Goal: Information Seeking & Learning: Learn about a topic

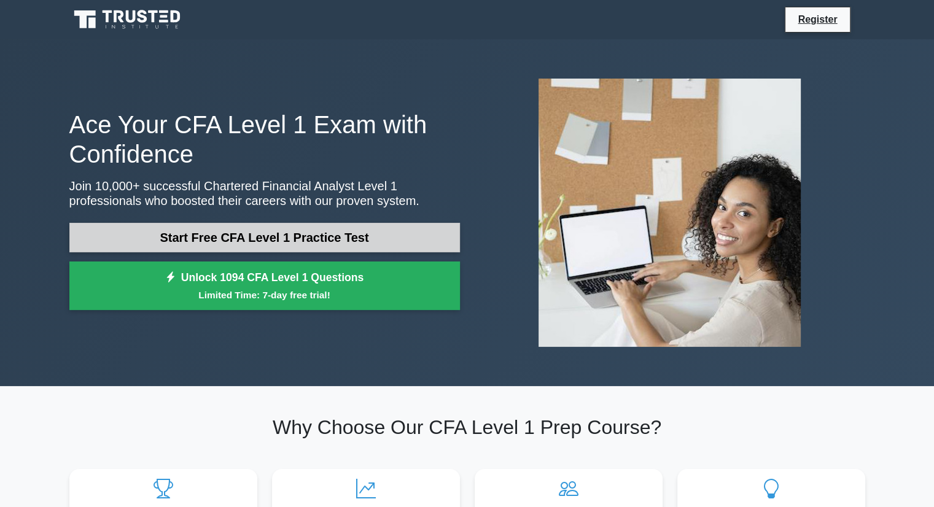
click at [268, 246] on link "Start Free CFA Level 1 Practice Test" at bounding box center [264, 237] width 390 height 29
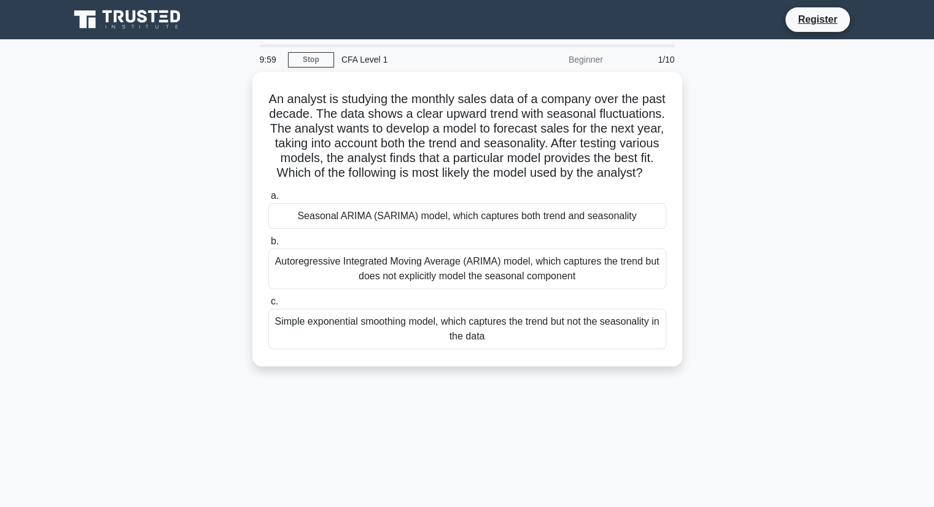
click at [138, 184] on div "An analyst is studying the monthly sales data of a company over the past decade…" at bounding box center [467, 226] width 810 height 309
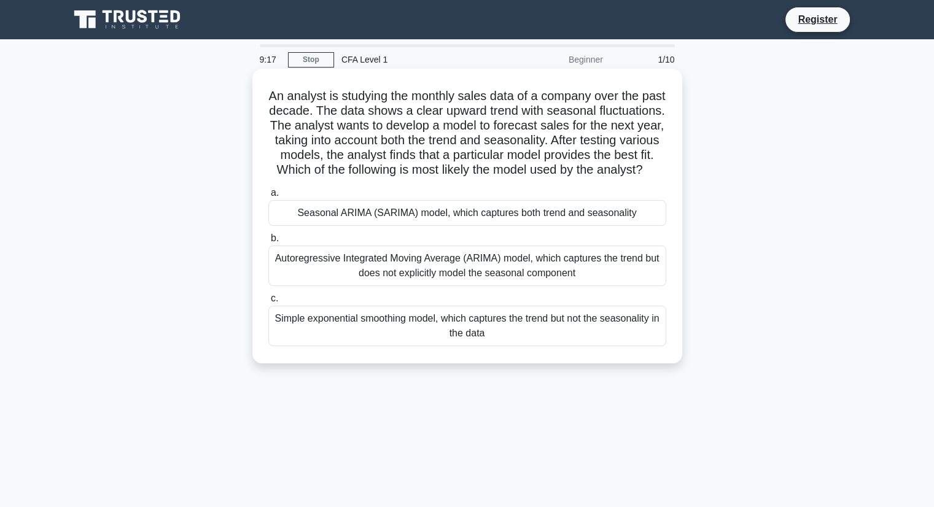
click at [382, 226] on div "Seasonal ARIMA (SARIMA) model, which captures both trend and seasonality" at bounding box center [467, 213] width 398 height 26
click at [268, 197] on input "a. Seasonal ARIMA (SARIMA) model, which captures both trend and seasonality" at bounding box center [268, 193] width 0 height 8
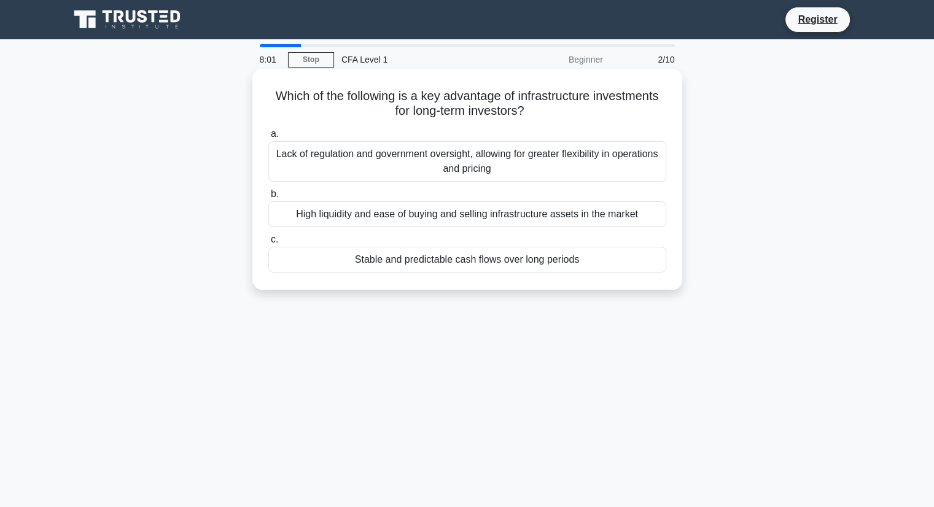
click at [506, 258] on div "Stable and predictable cash flows over long periods" at bounding box center [467, 260] width 398 height 26
click at [268, 244] on input "c. Stable and predictable cash flows over long periods" at bounding box center [268, 240] width 0 height 8
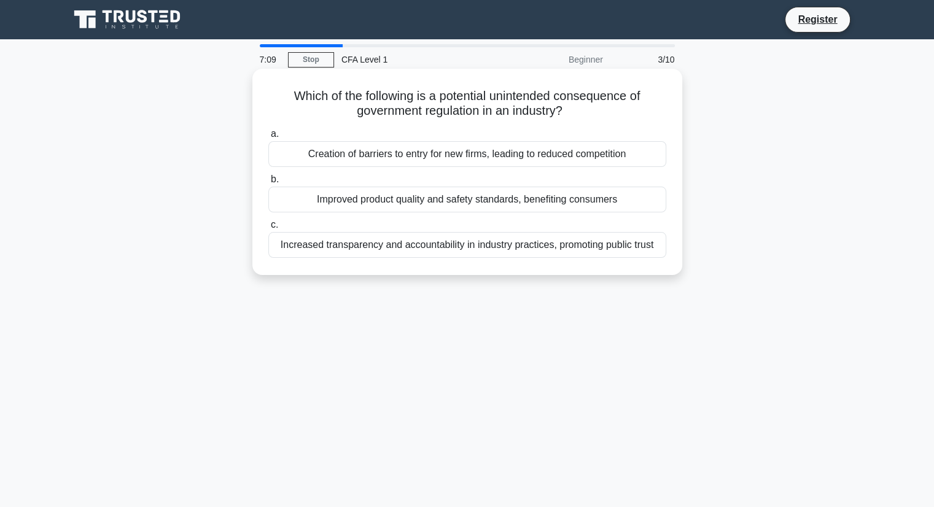
click at [526, 152] on div "Creation of barriers to entry for new firms, leading to reduced competition" at bounding box center [467, 154] width 398 height 26
click at [268, 138] on input "a. Creation of barriers to entry for new firms, leading to reduced competition" at bounding box center [268, 134] width 0 height 8
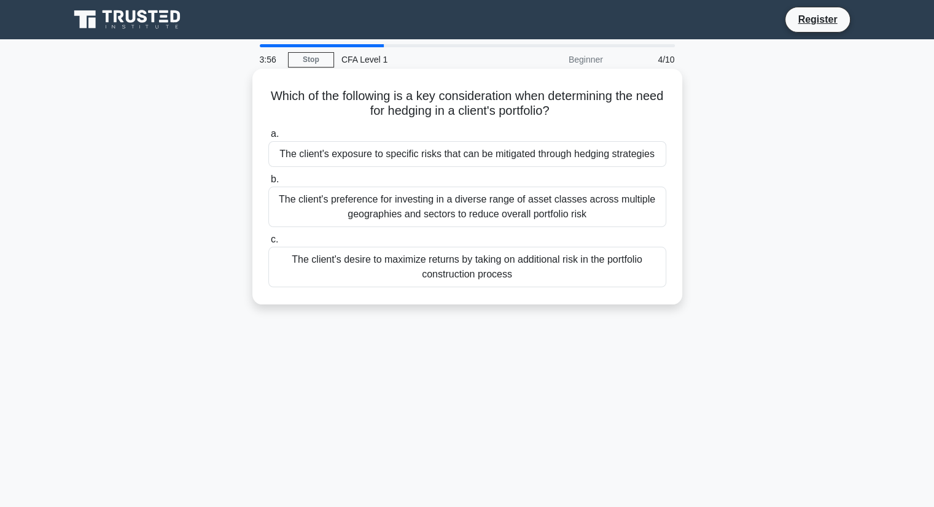
click at [316, 203] on div "The client's preference for investing in a diverse range of asset classes acros…" at bounding box center [467, 207] width 398 height 41
click at [268, 184] on input "b. The client's preference for investing in a diverse range of asset classes ac…" at bounding box center [268, 180] width 0 height 8
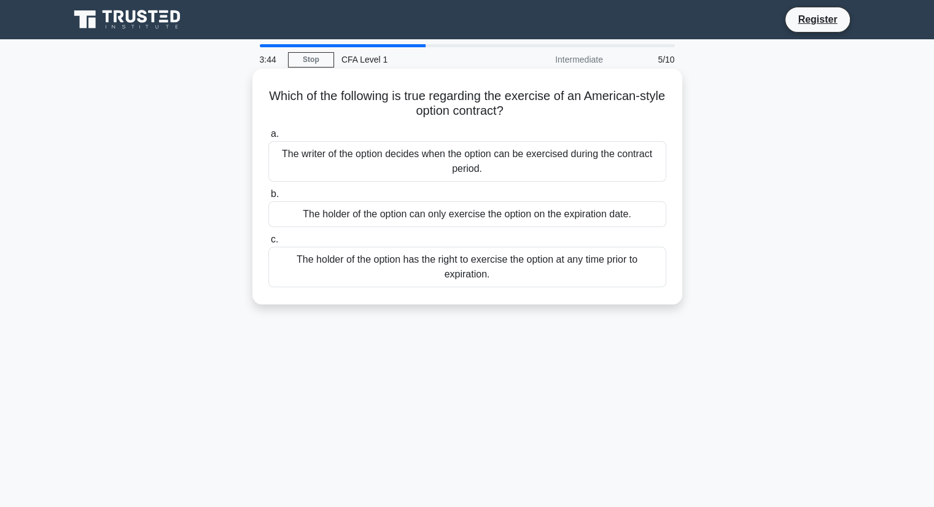
click at [374, 160] on div "The writer of the option decides when the option can be exercised during the co…" at bounding box center [467, 161] width 398 height 41
click at [268, 138] on input "a. The writer of the option decides when the option can be exercised during the…" at bounding box center [268, 134] width 0 height 8
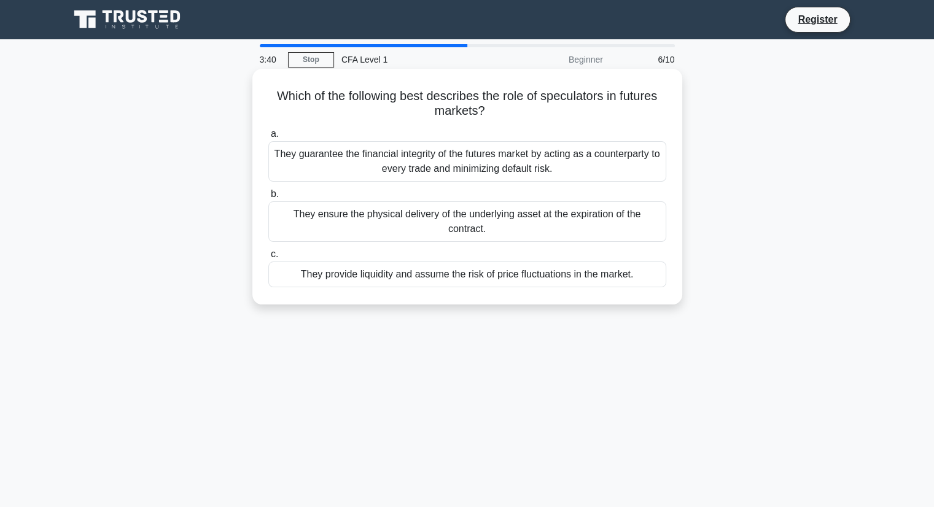
click at [410, 227] on div "They ensure the physical delivery of the underlying asset at the expiration of …" at bounding box center [467, 221] width 398 height 41
click at [268, 198] on input "b. They ensure the physical delivery of the underlying asset at the expiration …" at bounding box center [268, 194] width 0 height 8
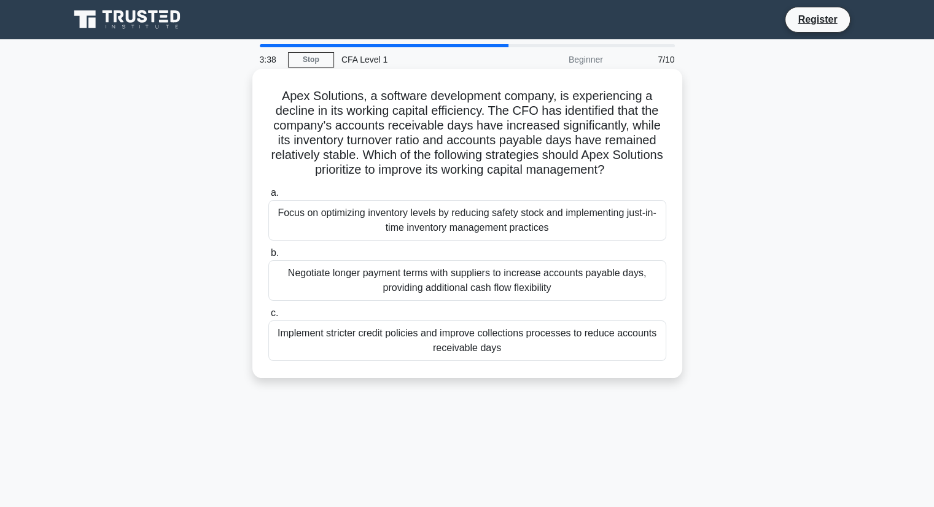
click at [392, 229] on div "Focus on optimizing inventory levels by reducing safety stock and implementing …" at bounding box center [467, 220] width 398 height 41
click at [268, 197] on input "a. Focus on optimizing inventory levels by reducing safety stock and implementi…" at bounding box center [268, 193] width 0 height 8
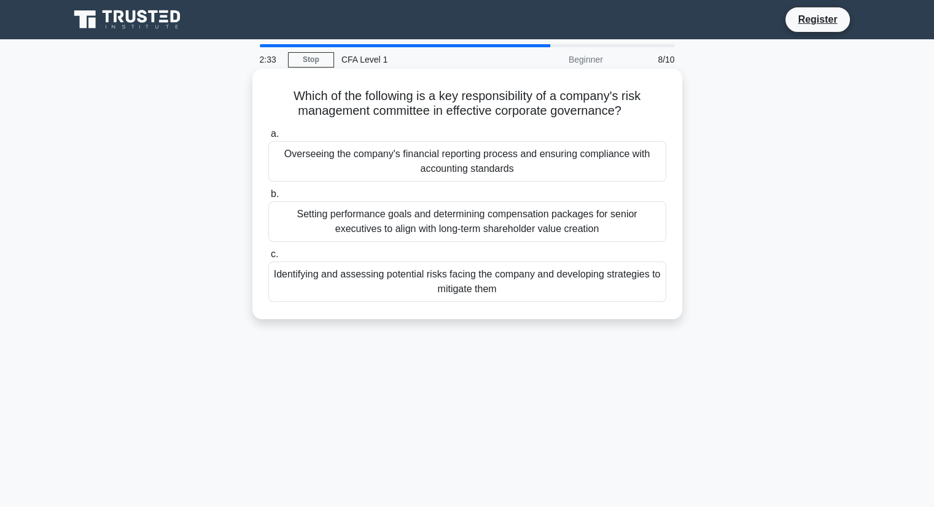
click at [592, 292] on div "Identifying and assessing potential risks facing the company and developing str…" at bounding box center [467, 282] width 398 height 41
click at [268, 258] on input "c. Identifying and assessing potential risks facing the company and developing …" at bounding box center [268, 254] width 0 height 8
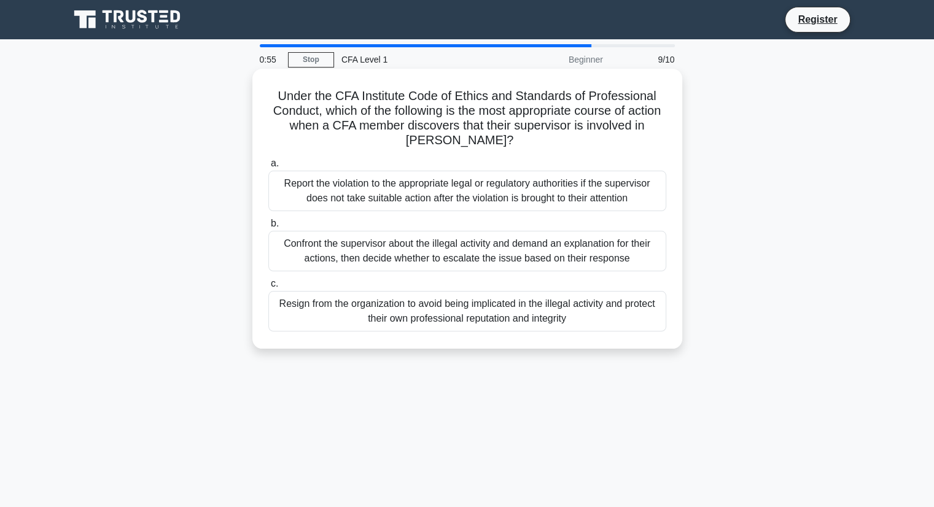
click at [304, 183] on div "Report the violation to the appropriate legal or regulatory authorities if the …" at bounding box center [467, 191] width 398 height 41
click at [268, 168] on input "a. Report the violation to the appropriate legal or regulatory authorities if t…" at bounding box center [268, 164] width 0 height 8
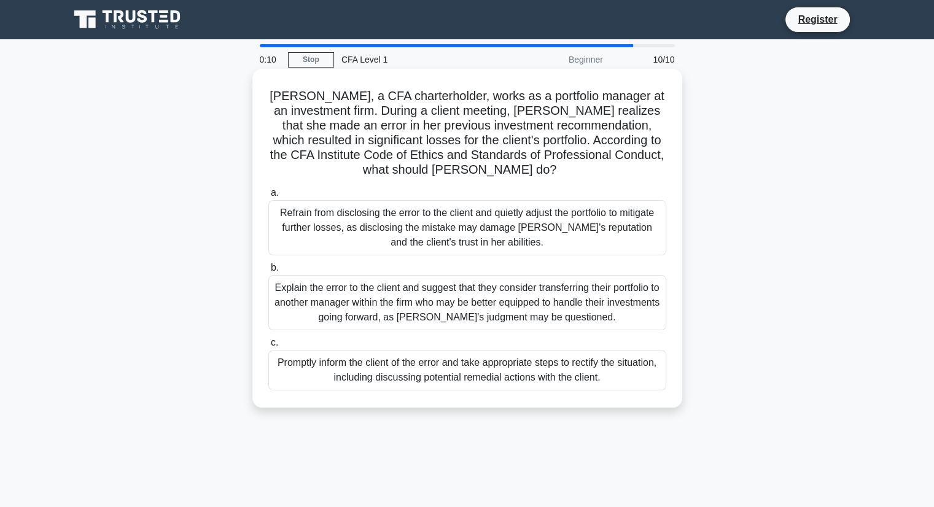
click at [392, 376] on div "Promptly inform the client of the error and take appropriate steps to rectify t…" at bounding box center [467, 370] width 398 height 41
click at [268, 347] on input "c. Promptly inform the client of the error and take appropriate steps to rectif…" at bounding box center [268, 343] width 0 height 8
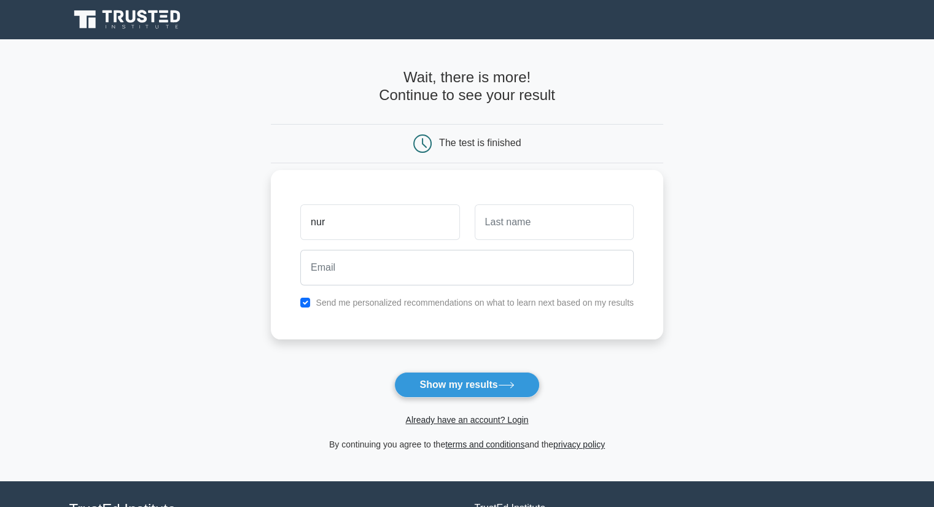
click at [393, 214] on input "nur" at bounding box center [379, 222] width 159 height 36
type input "nurANA"
click at [539, 227] on input "text" at bounding box center [554, 222] width 159 height 36
type input "musayeva"
drag, startPoint x: 437, startPoint y: 220, endPoint x: 367, endPoint y: 219, distance: 70.6
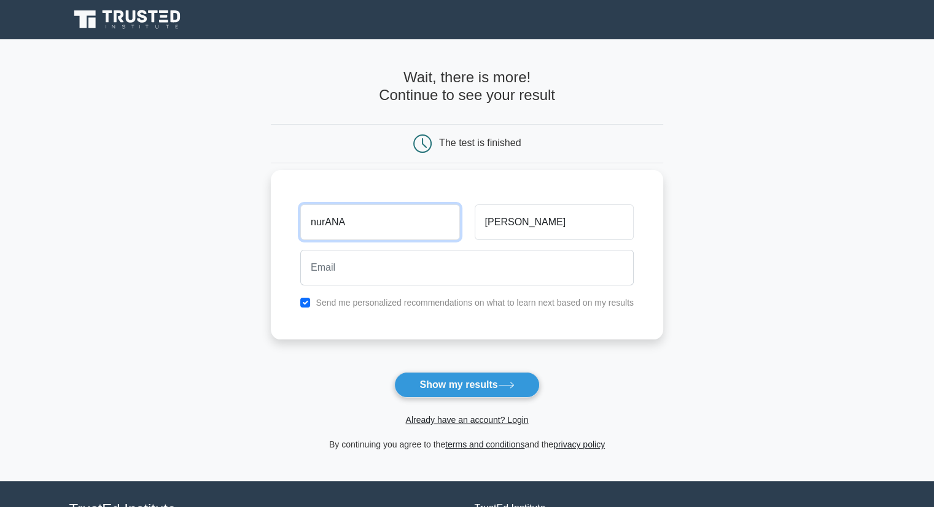
click at [367, 219] on input "nurANA" at bounding box center [379, 222] width 159 height 36
drag, startPoint x: 367, startPoint y: 219, endPoint x: 324, endPoint y: 216, distance: 43.0
click at [324, 216] on input "nurANA" at bounding box center [379, 222] width 159 height 36
type input "nurana"
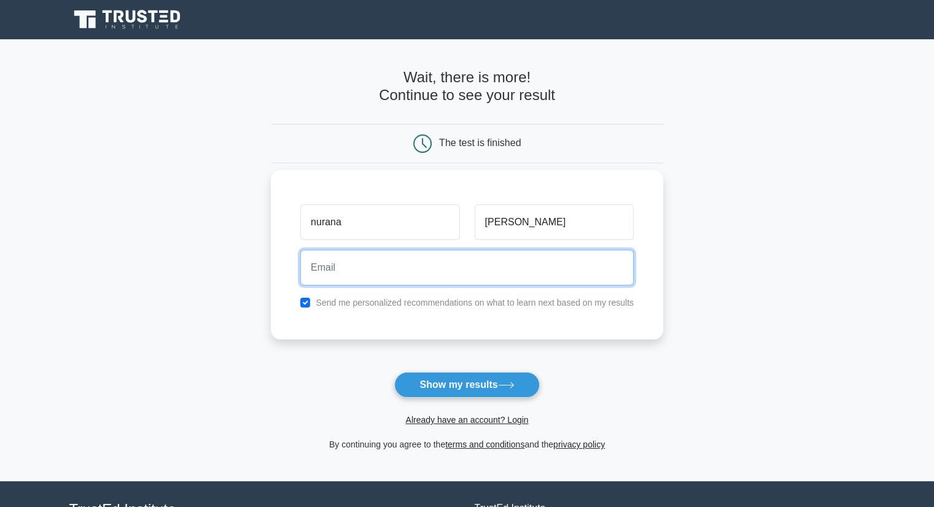
click at [328, 260] on input "email" at bounding box center [466, 268] width 333 height 36
type input "nuranamusayeva0@gmail.com"
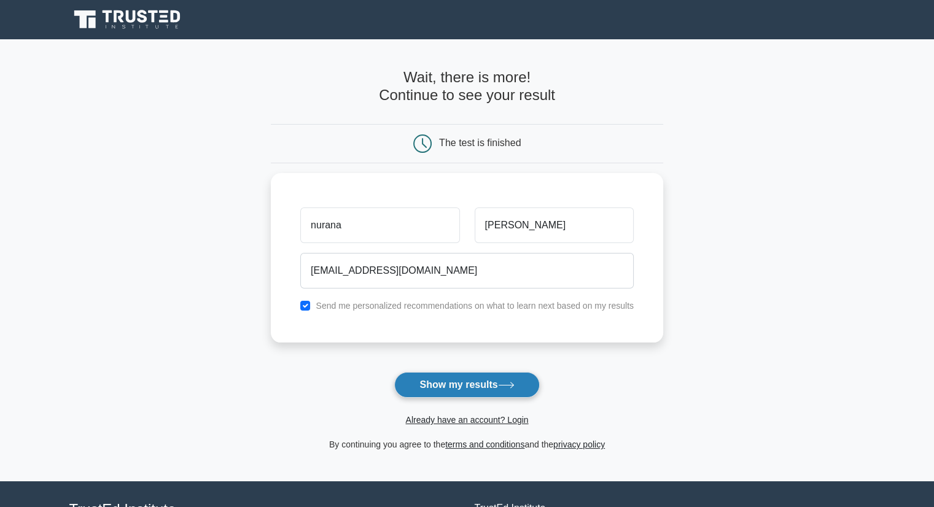
click at [475, 375] on button "Show my results" at bounding box center [466, 385] width 145 height 26
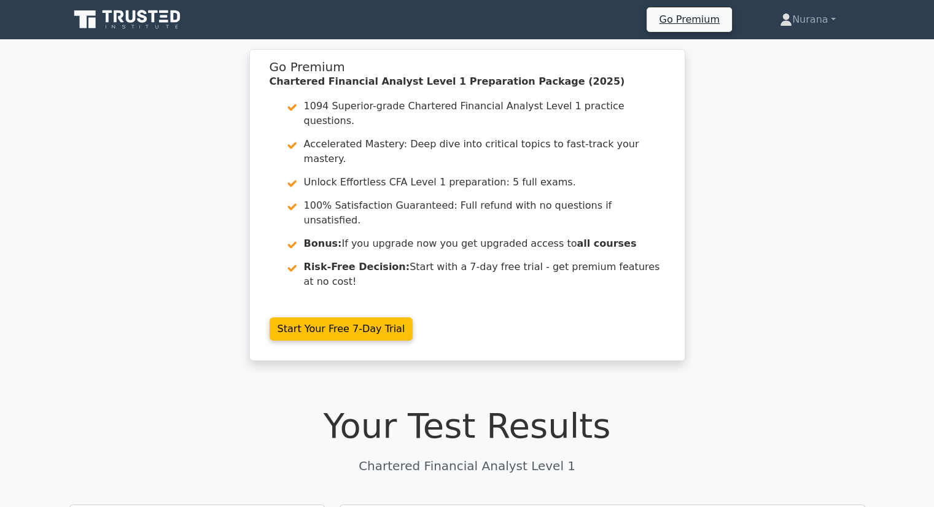
click at [125, 134] on div "Go Premium Chartered Financial Analyst Level 1 Preparation Package (2025) 1094 …" at bounding box center [467, 212] width 934 height 327
click at [95, 310] on div "Go Premium Chartered Financial Analyst Level 1 Preparation Package (2025) 1094 …" at bounding box center [467, 212] width 934 height 327
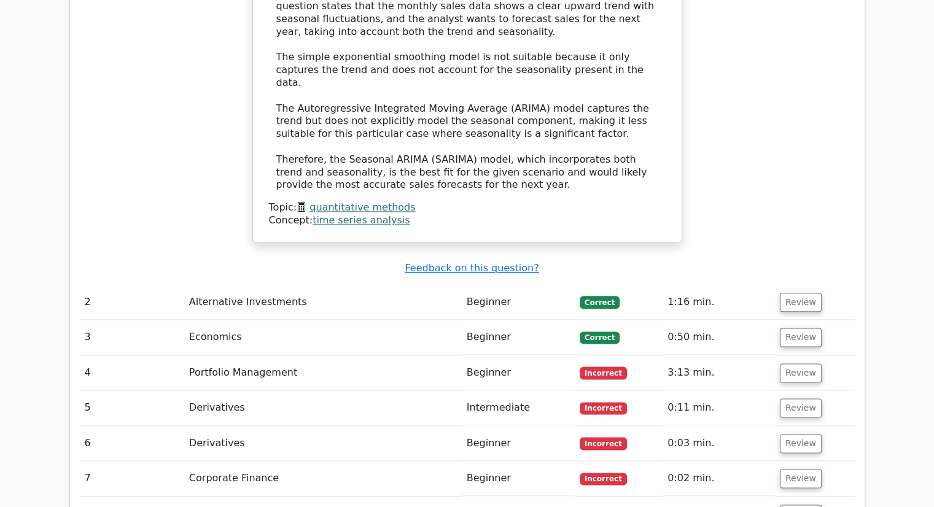
scroll to position [1434, 0]
click at [599, 365] on span "Incorrect" at bounding box center [603, 371] width 47 height 12
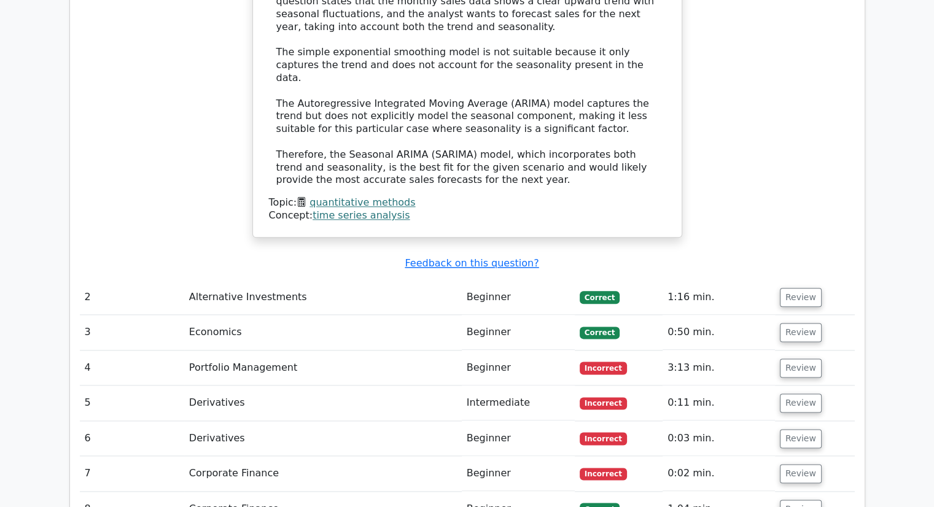
scroll to position [1483, 0]
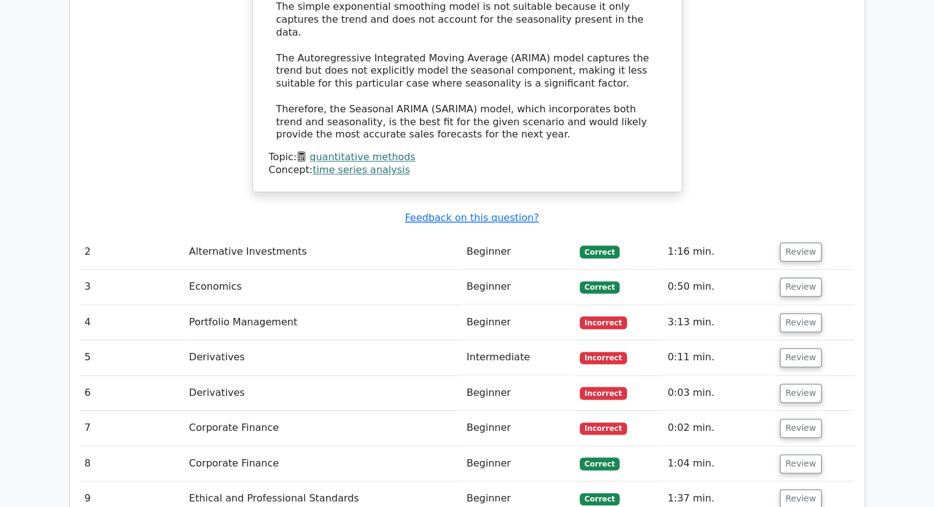
click at [238, 235] on td "Alternative Investments" at bounding box center [322, 252] width 277 height 35
click at [793, 242] on button "Review" at bounding box center [801, 251] width 42 height 19
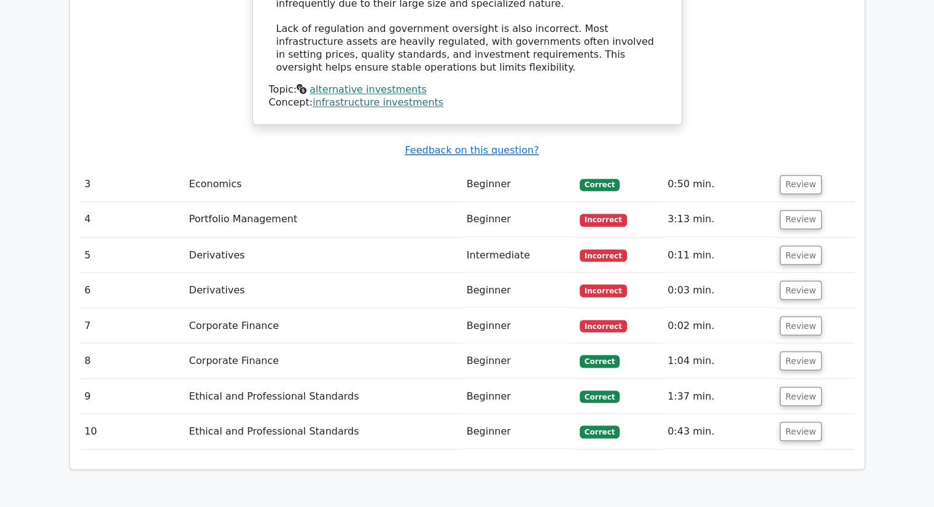
scroll to position [2097, 0]
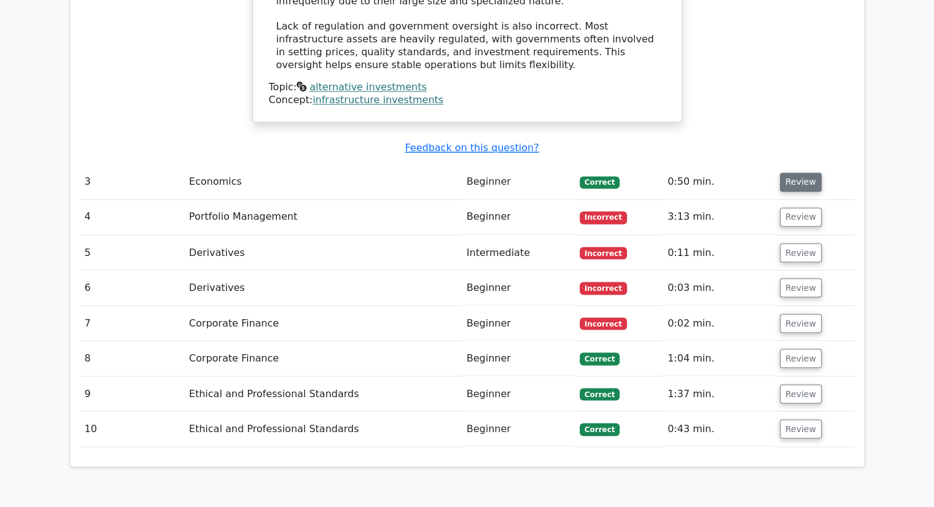
click at [807, 173] on button "Review" at bounding box center [801, 182] width 42 height 19
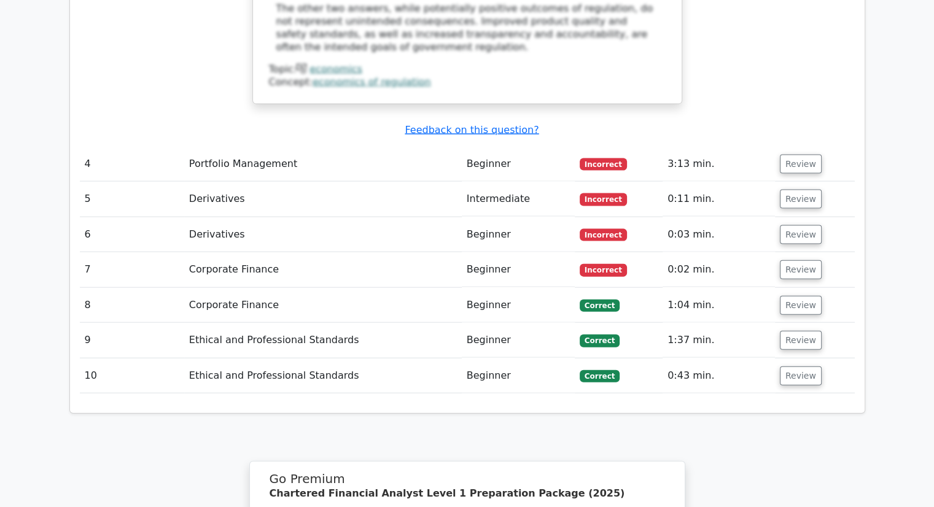
scroll to position [2588, 0]
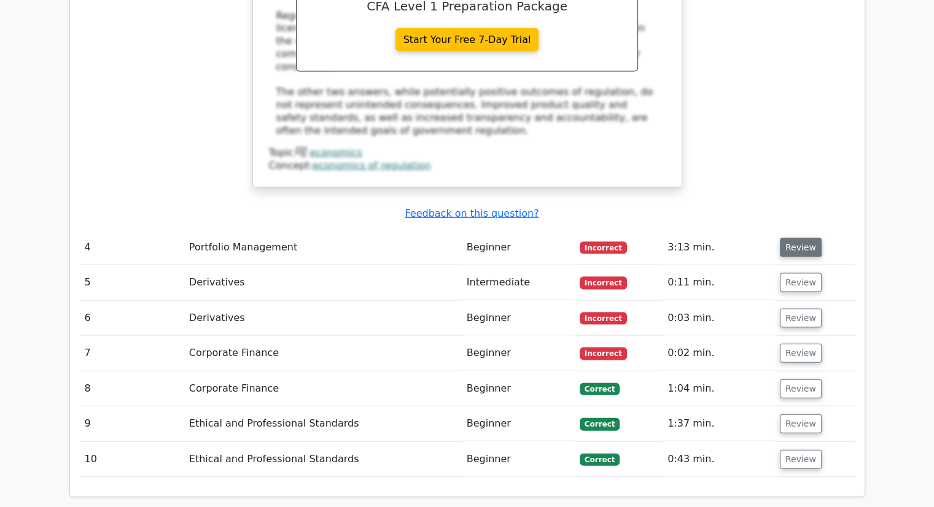
click at [796, 238] on button "Review" at bounding box center [801, 247] width 42 height 19
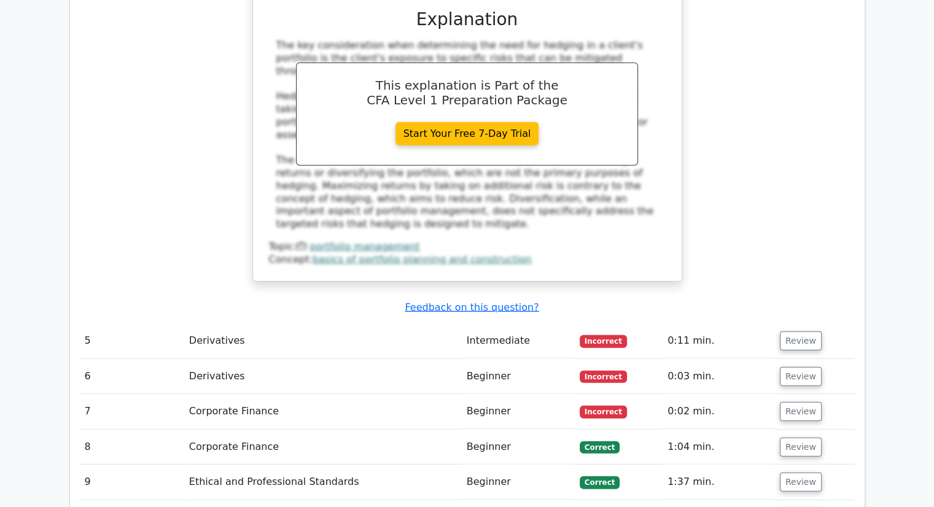
scroll to position [3079, 0]
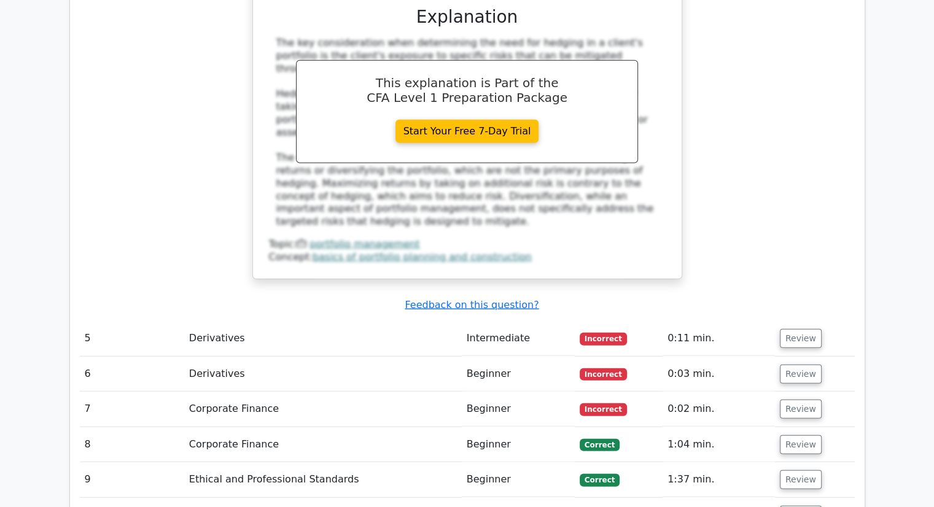
click at [204, 321] on td "Derivatives" at bounding box center [322, 338] width 277 height 35
click at [809, 329] on button "Review" at bounding box center [801, 338] width 42 height 19
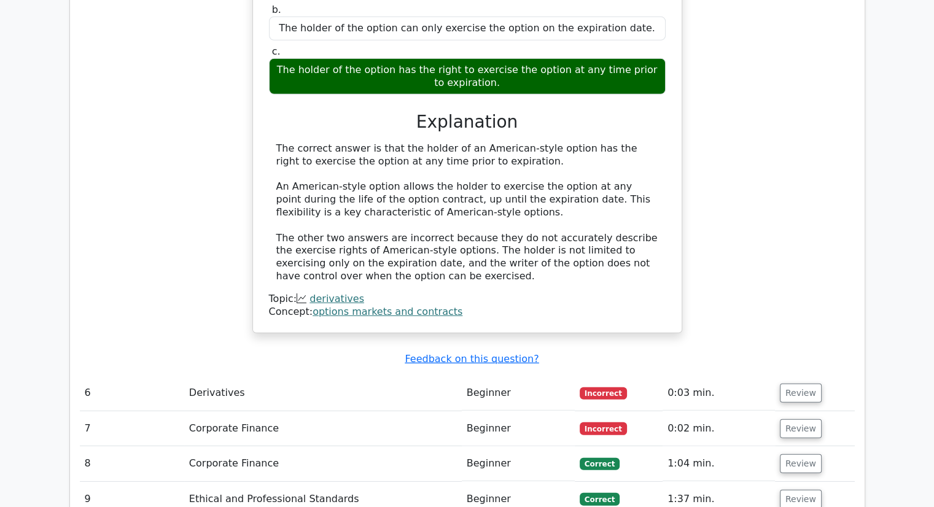
scroll to position [3546, 0]
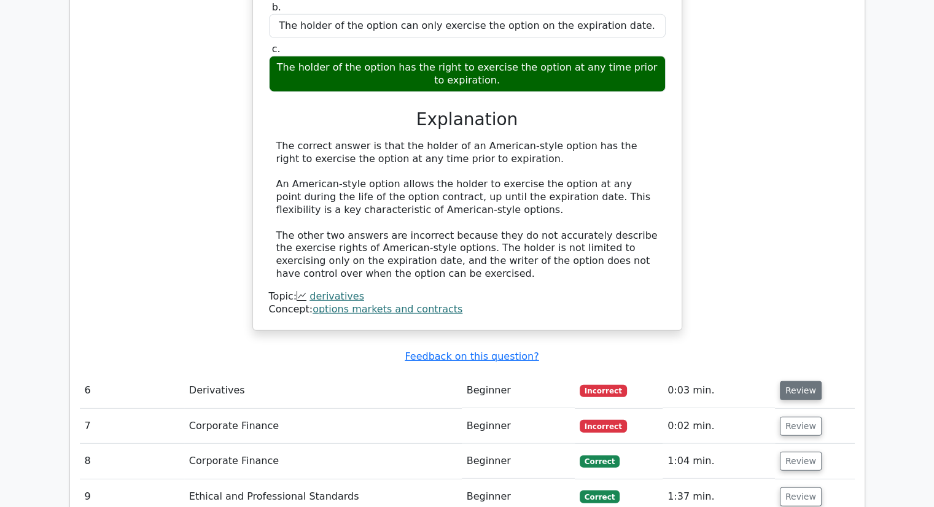
click at [803, 381] on button "Review" at bounding box center [801, 390] width 42 height 19
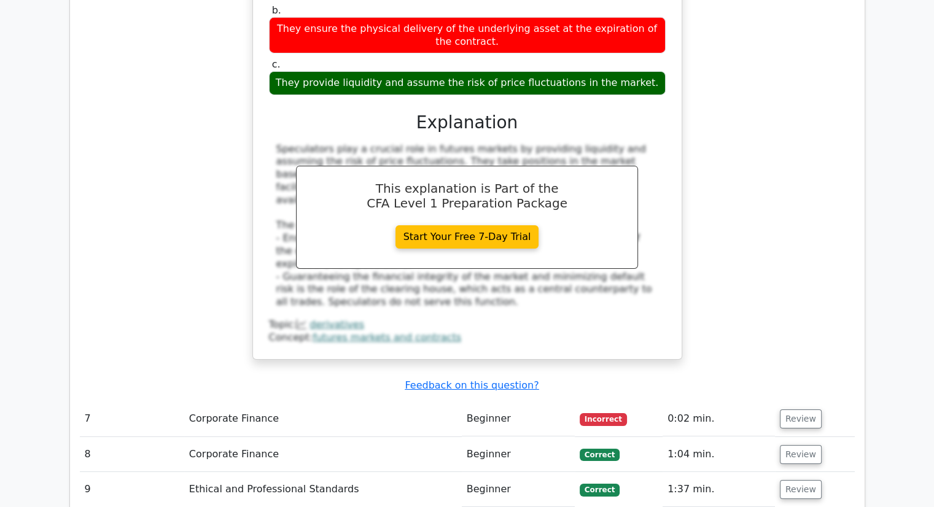
scroll to position [4086, 0]
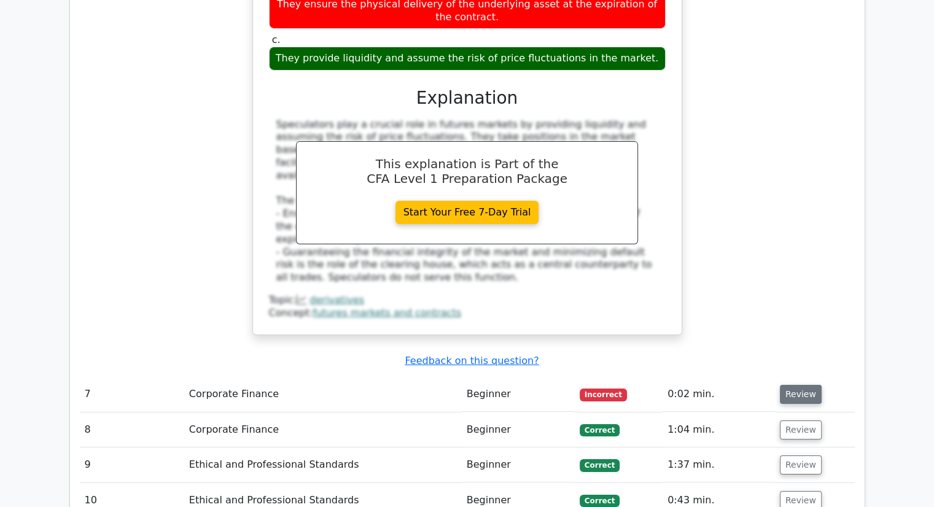
click at [786, 385] on button "Review" at bounding box center [801, 394] width 42 height 19
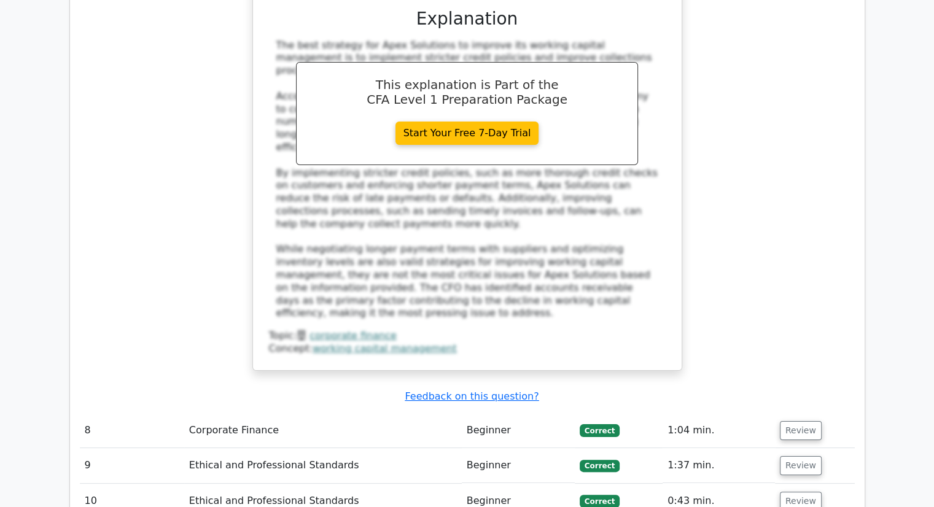
scroll to position [4798, 0]
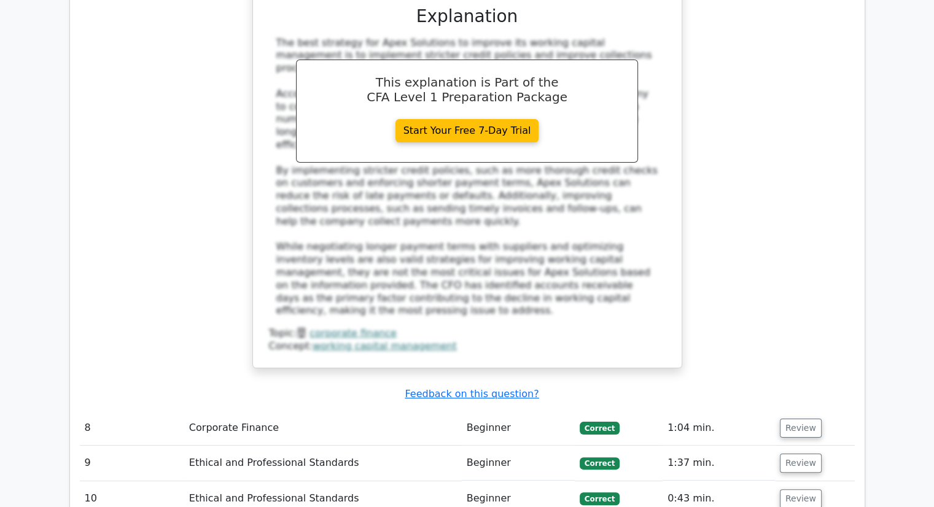
click at [786, 419] on button "Review" at bounding box center [801, 428] width 42 height 19
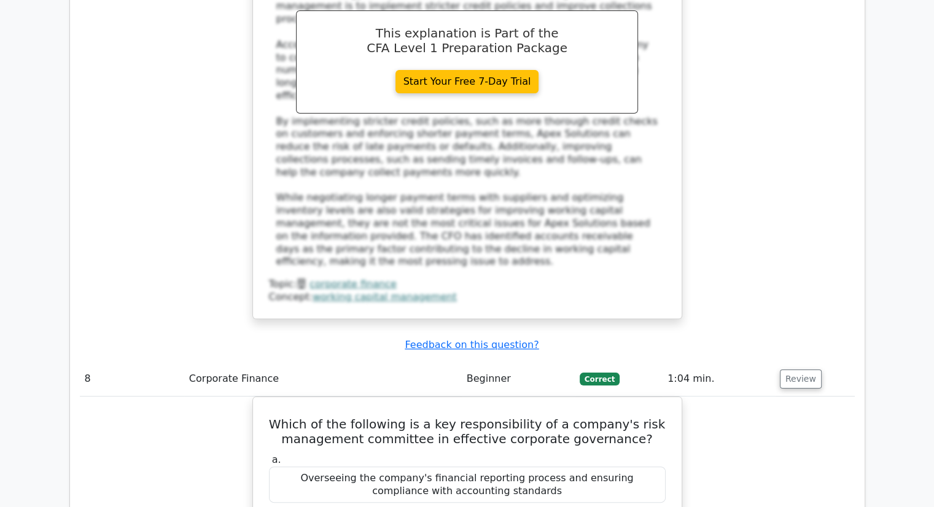
scroll to position [4774, 0]
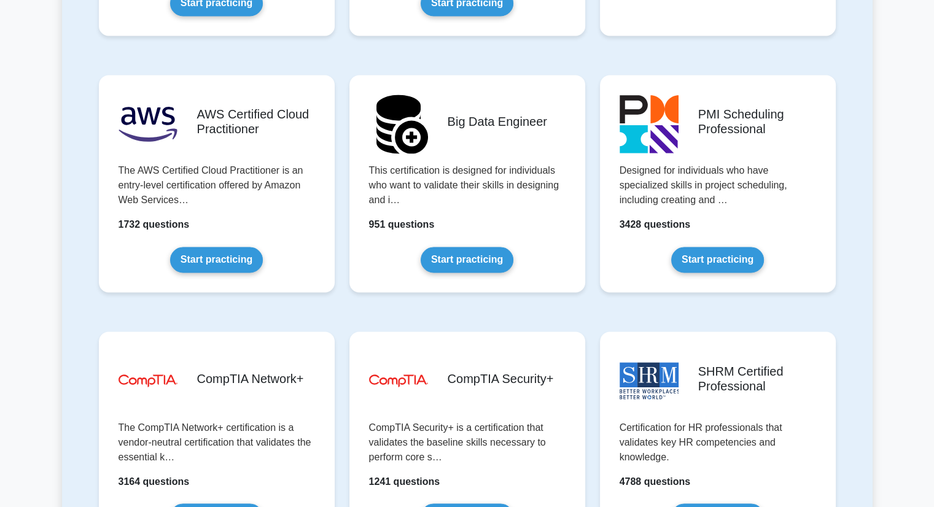
scroll to position [2063, 0]
